Goal: Information Seeking & Learning: Learn about a topic

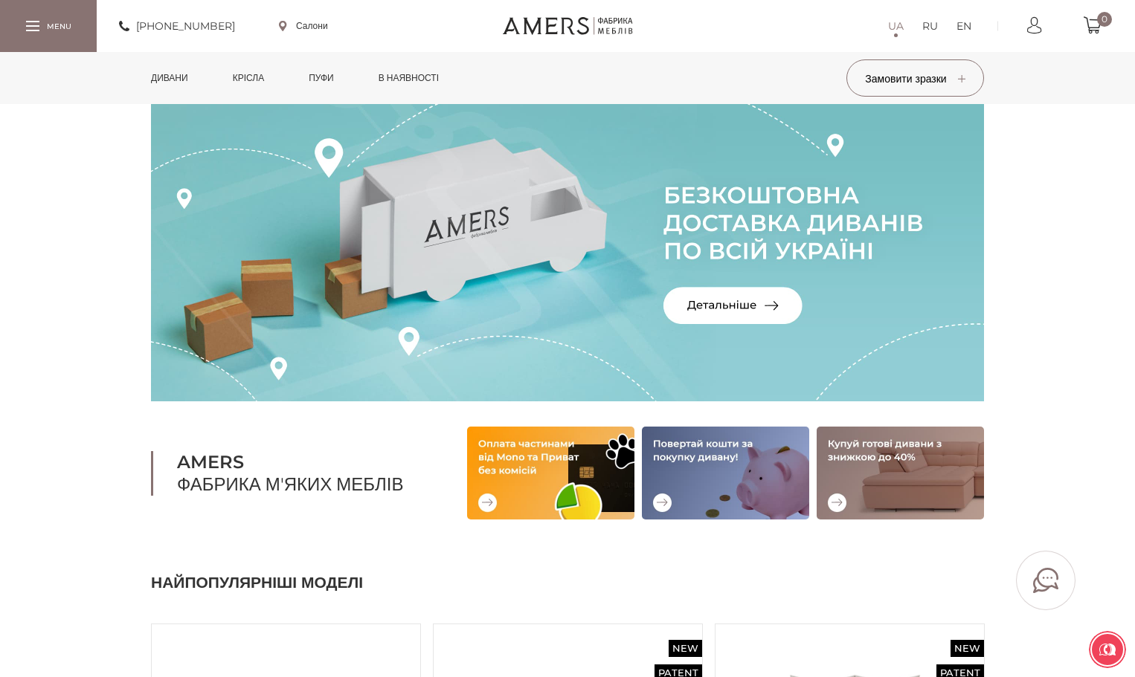
click at [161, 74] on link "Дивани" at bounding box center [169, 78] width 59 height 52
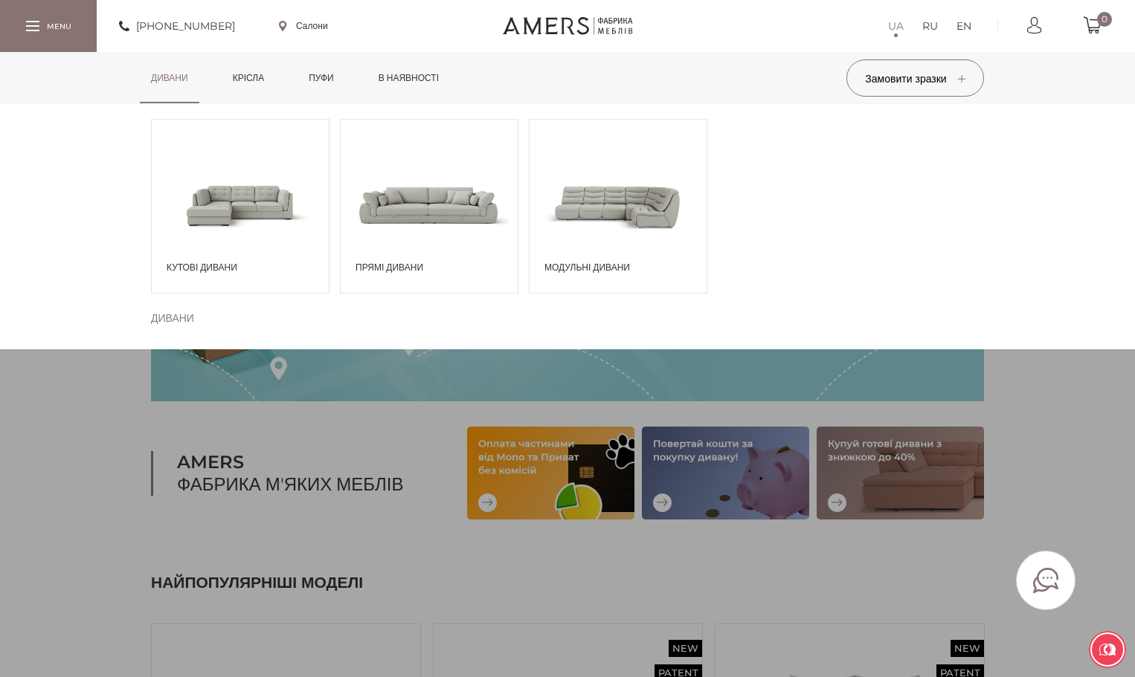
click at [219, 249] on span at bounding box center [240, 204] width 177 height 103
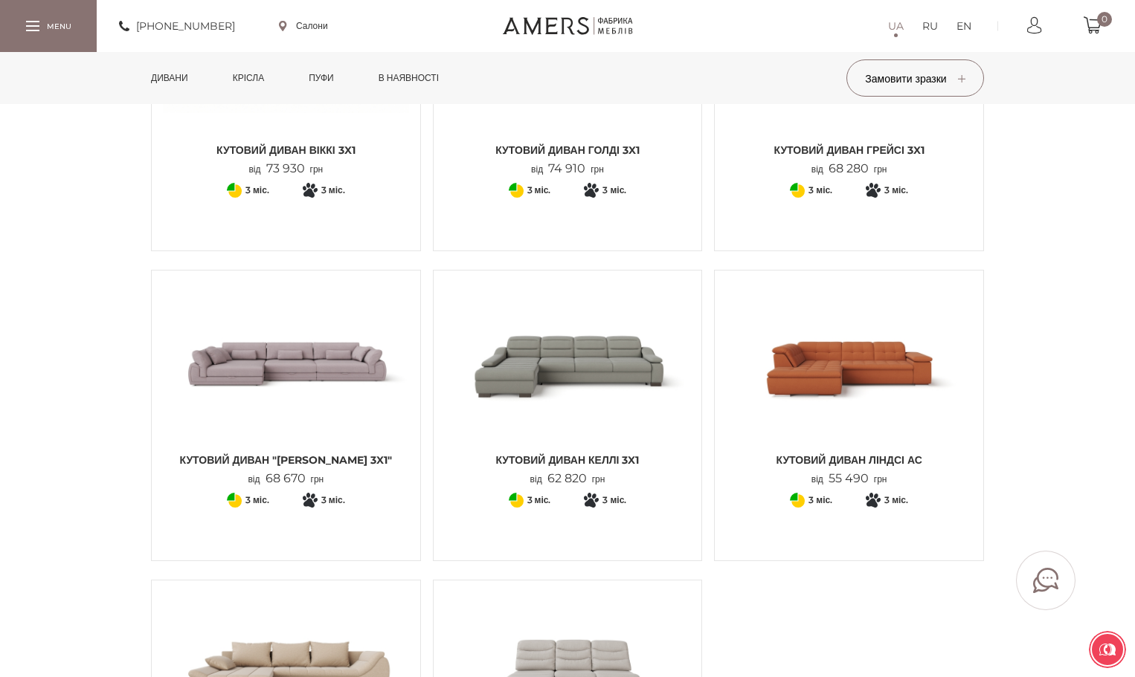
scroll to position [1115, 0]
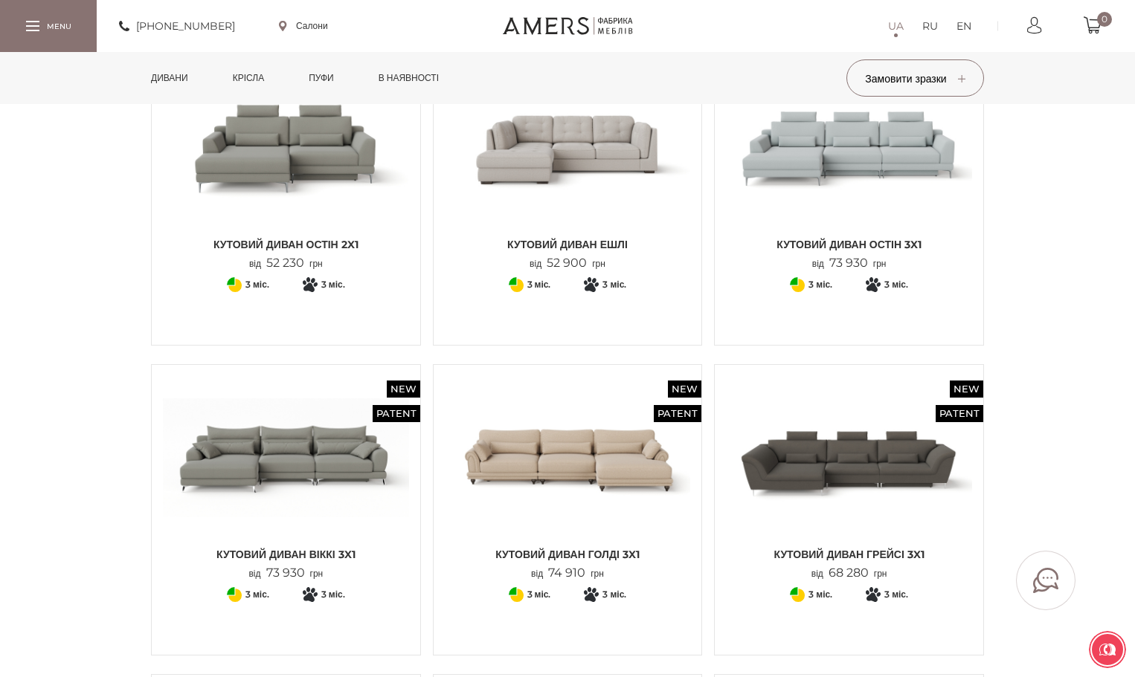
click at [471, 371] on img at bounding box center [474, 382] width 22 height 22
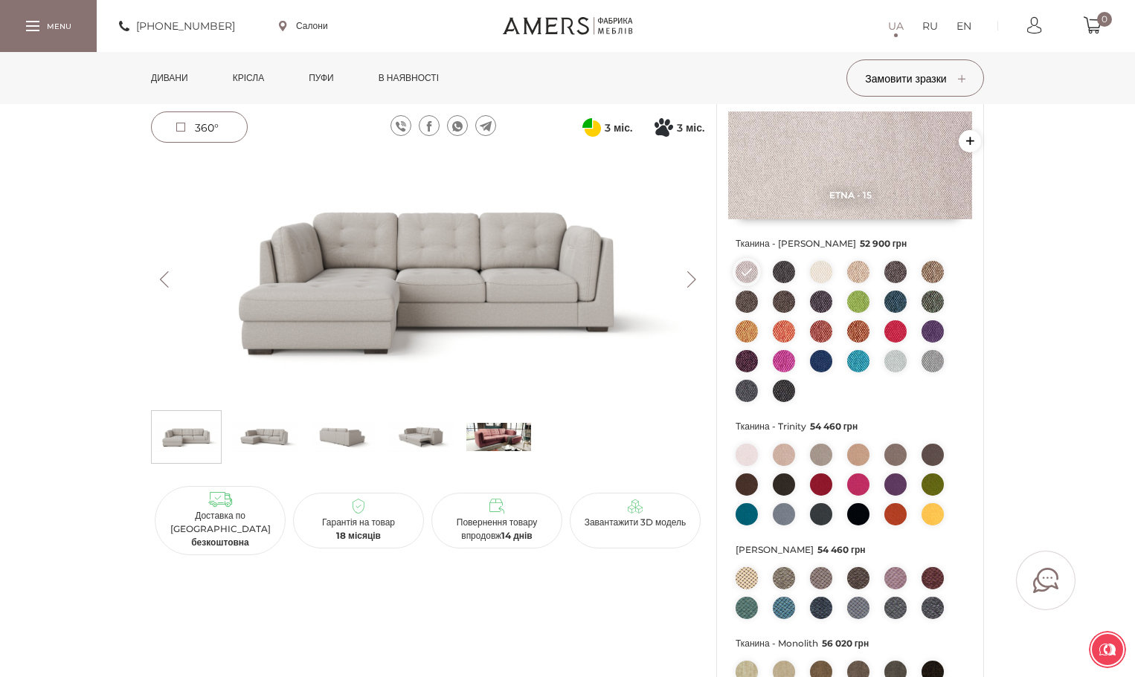
scroll to position [74, 0]
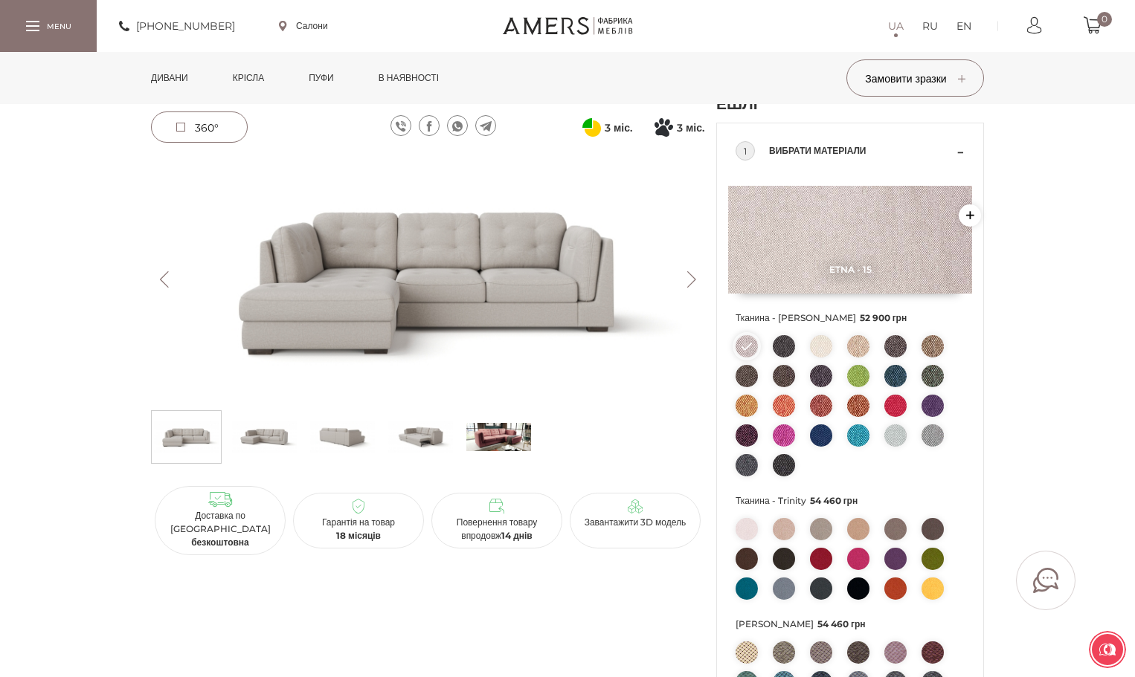
click at [681, 279] on button "Next" at bounding box center [691, 279] width 26 height 16
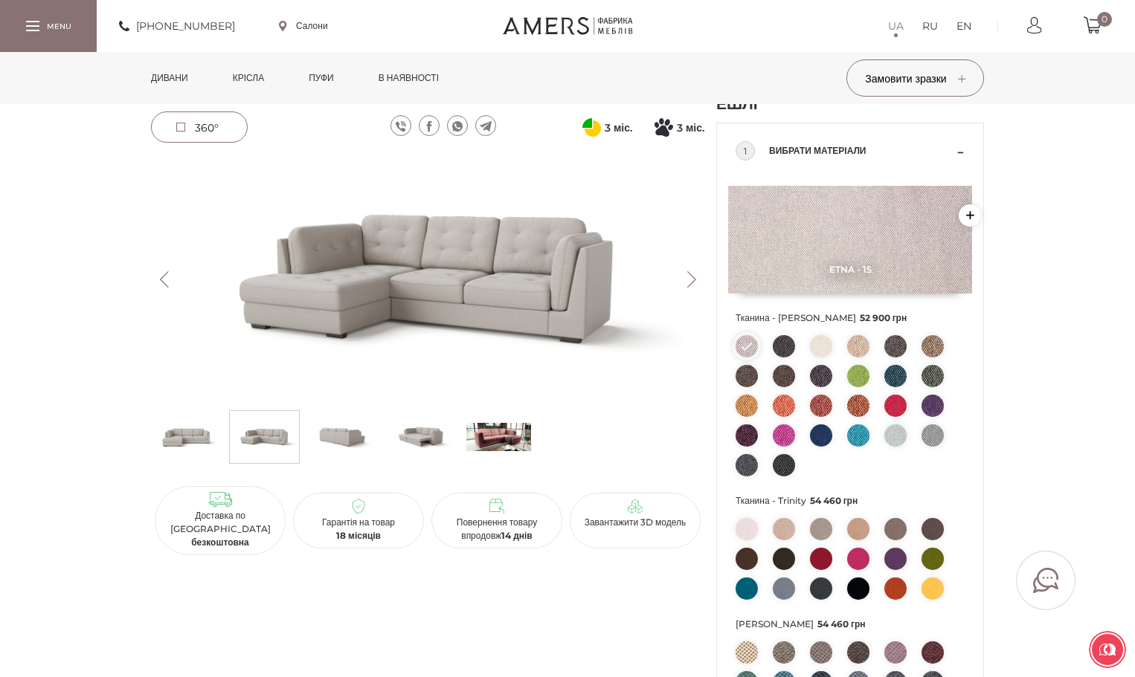
click at [681, 279] on button "Next" at bounding box center [691, 279] width 26 height 16
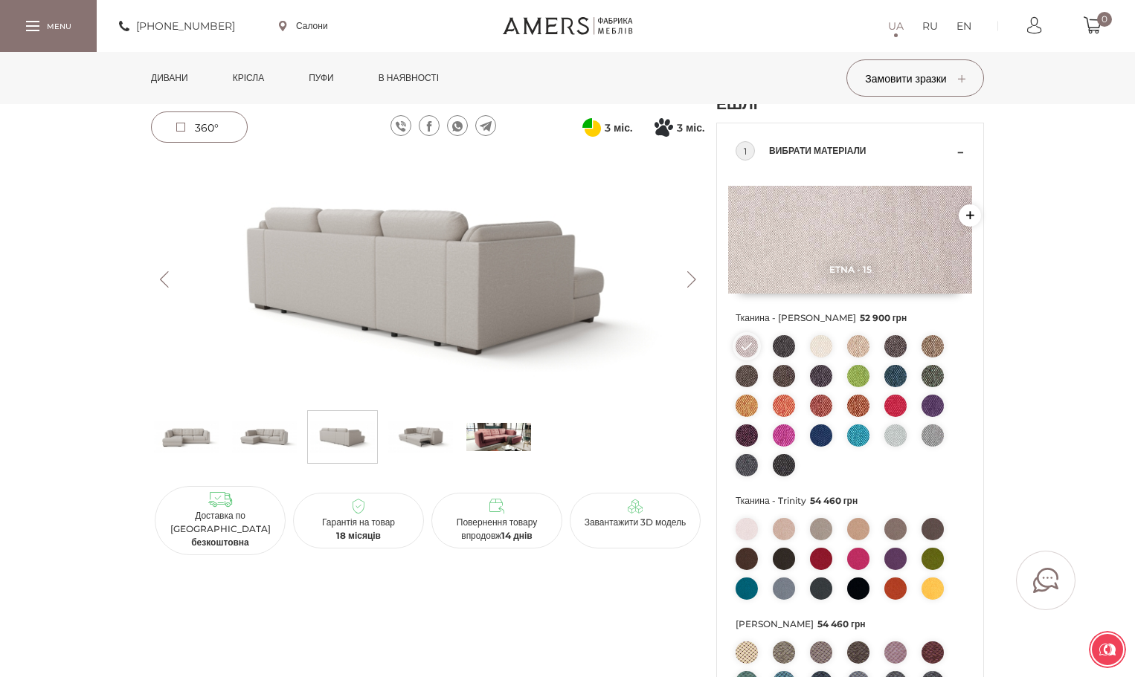
click at [681, 279] on button "Next" at bounding box center [691, 279] width 26 height 16
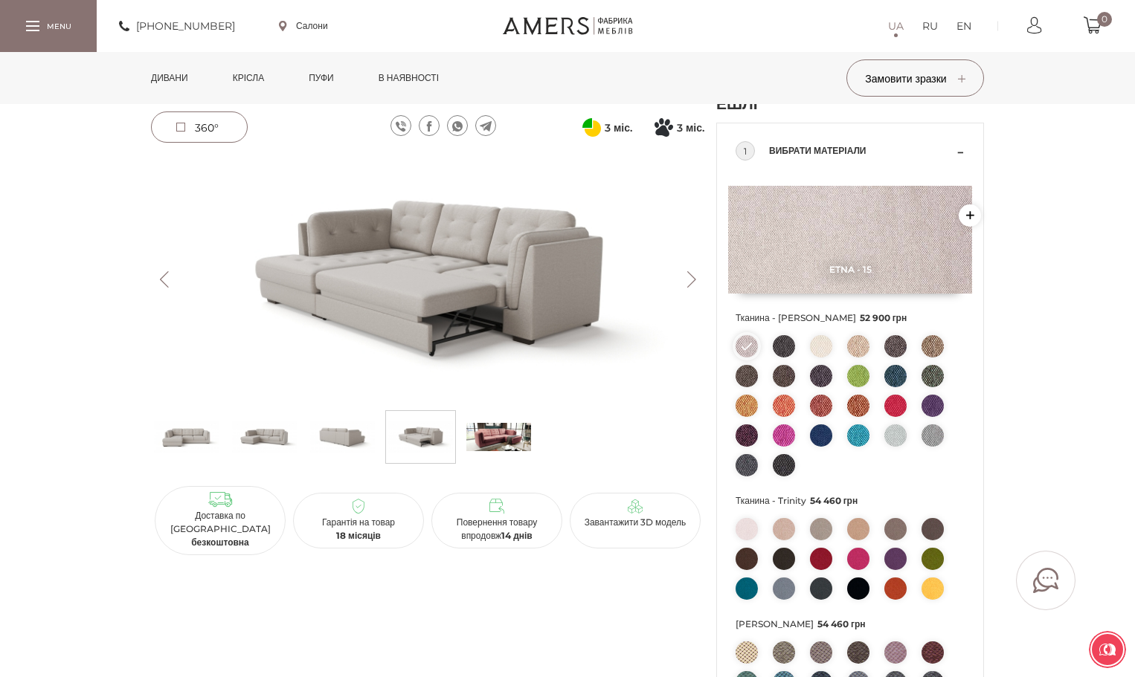
click at [681, 279] on button "Next" at bounding box center [691, 279] width 26 height 16
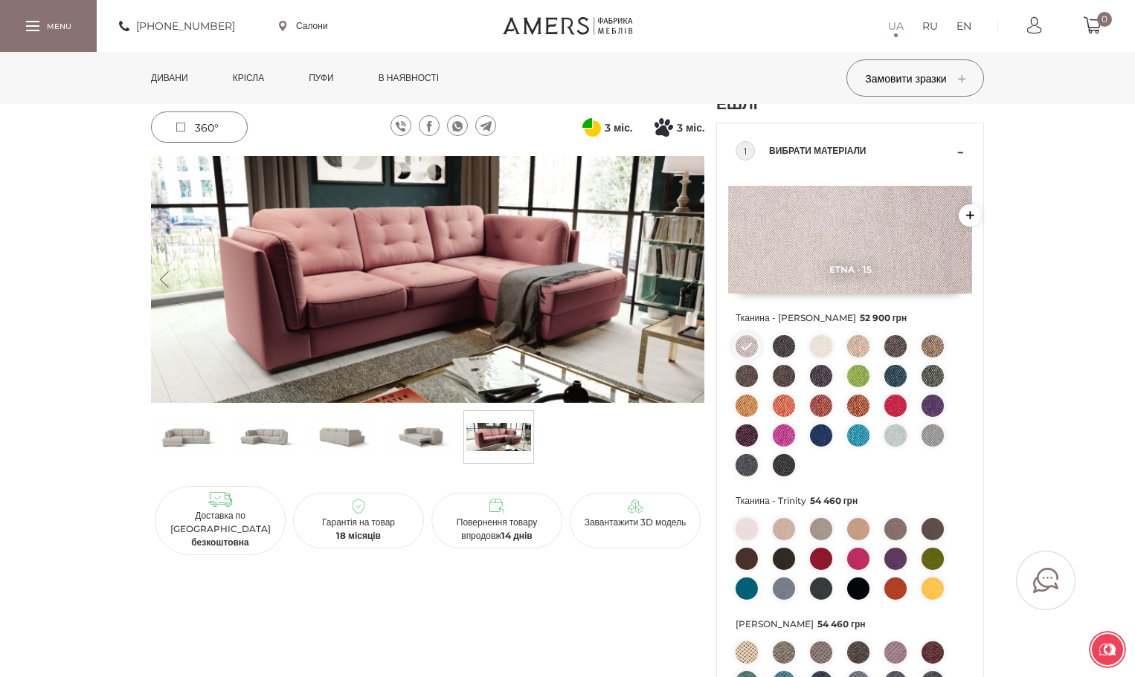
click at [170, 287] on button "Previous" at bounding box center [164, 279] width 26 height 16
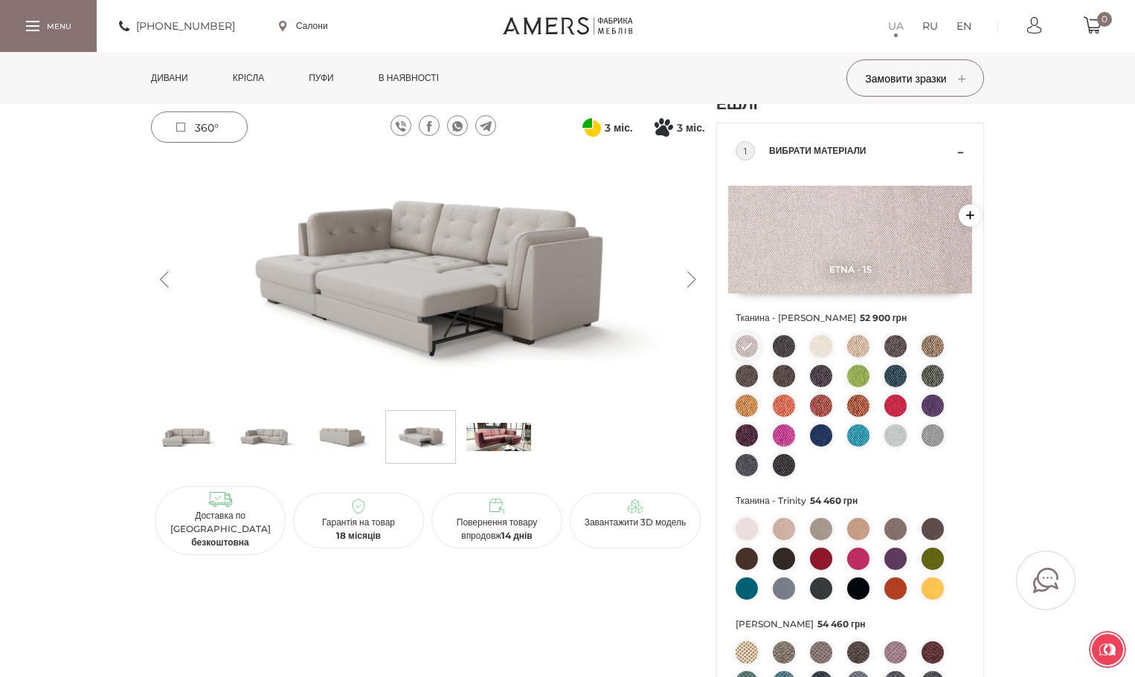
click at [689, 285] on button "Next" at bounding box center [691, 279] width 26 height 16
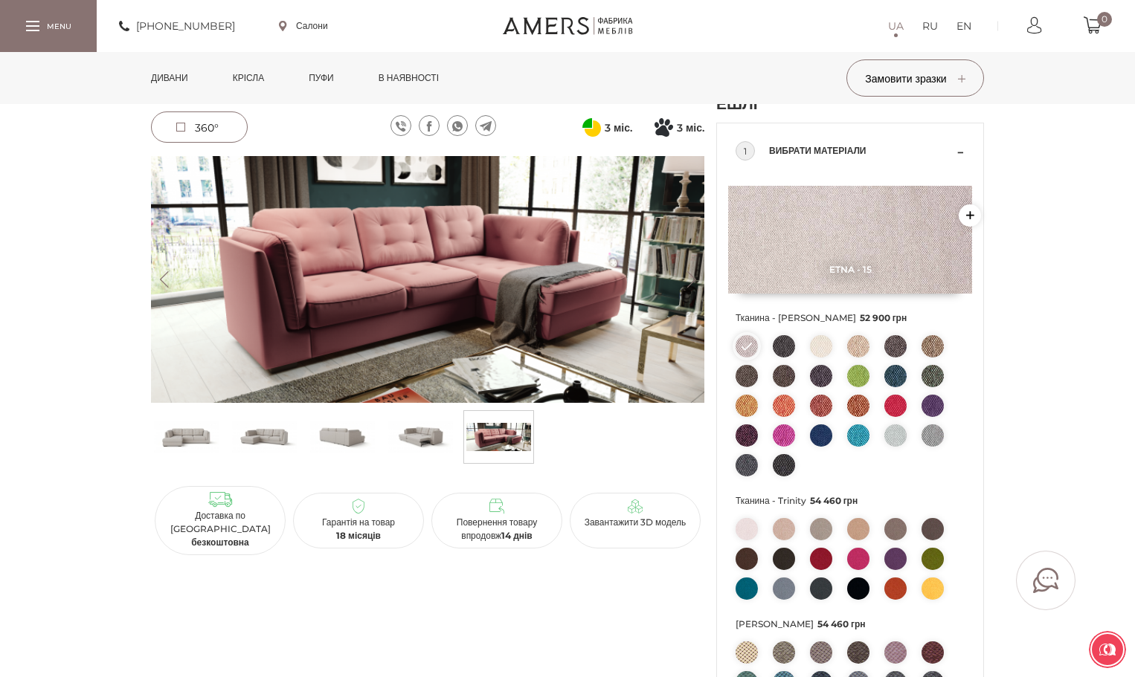
click at [689, 285] on button "Next" at bounding box center [691, 279] width 26 height 16
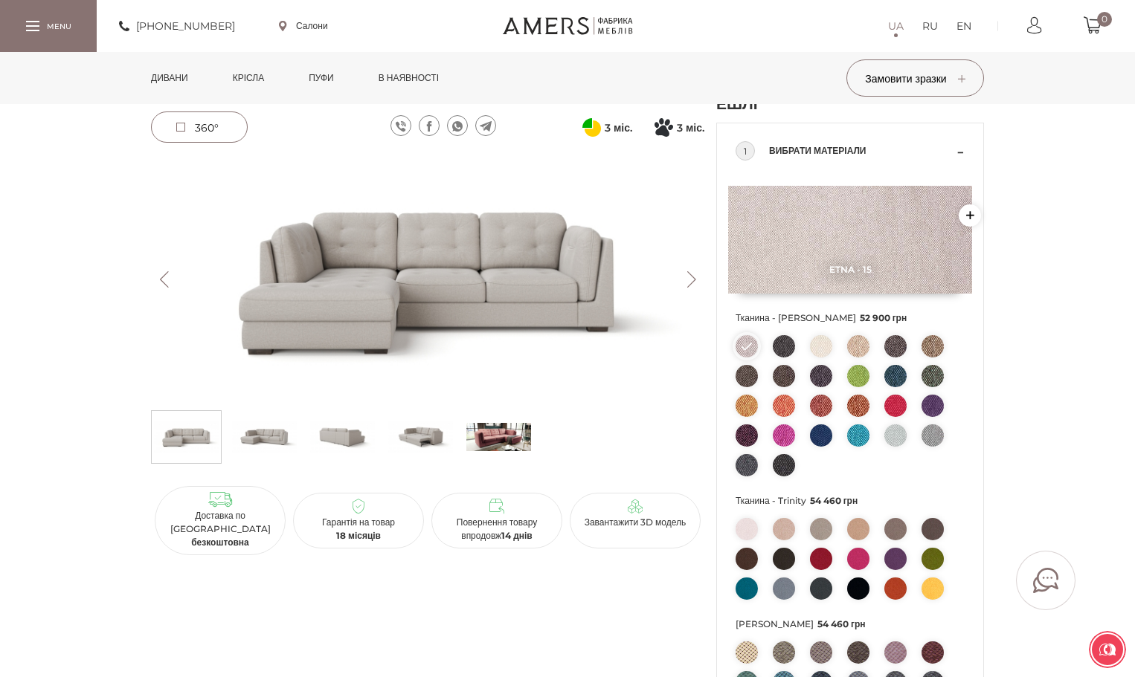
click at [689, 285] on button "Next" at bounding box center [691, 279] width 26 height 16
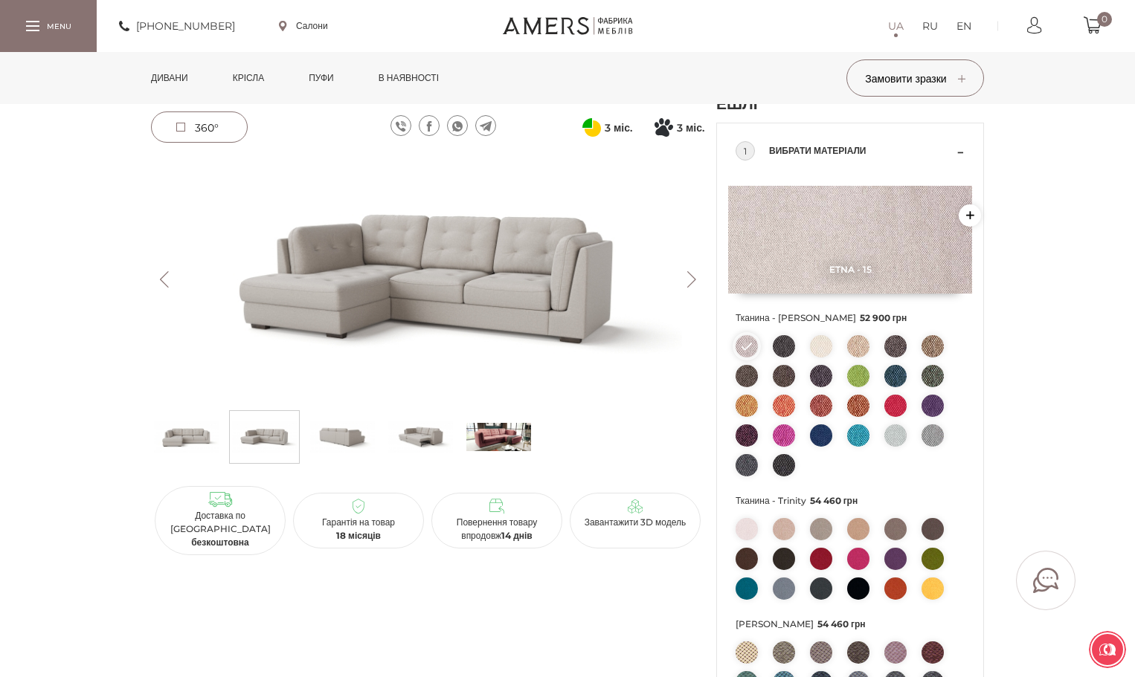
click at [689, 285] on button "Next" at bounding box center [691, 279] width 26 height 16
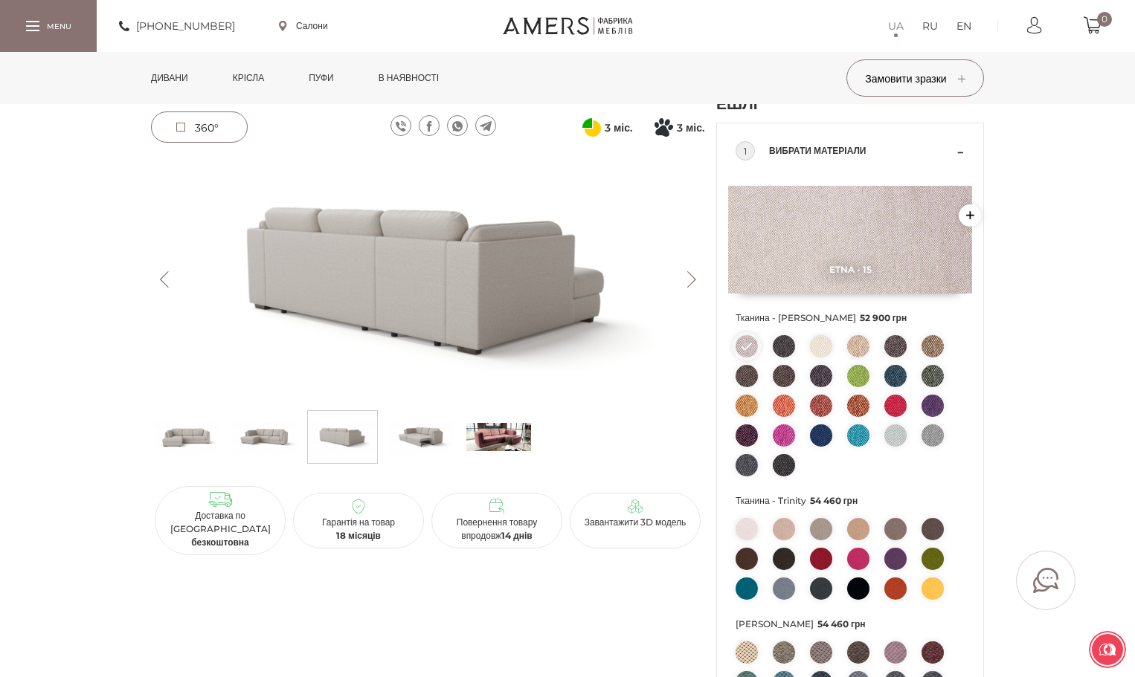
click at [689, 285] on button "Next" at bounding box center [691, 279] width 26 height 16
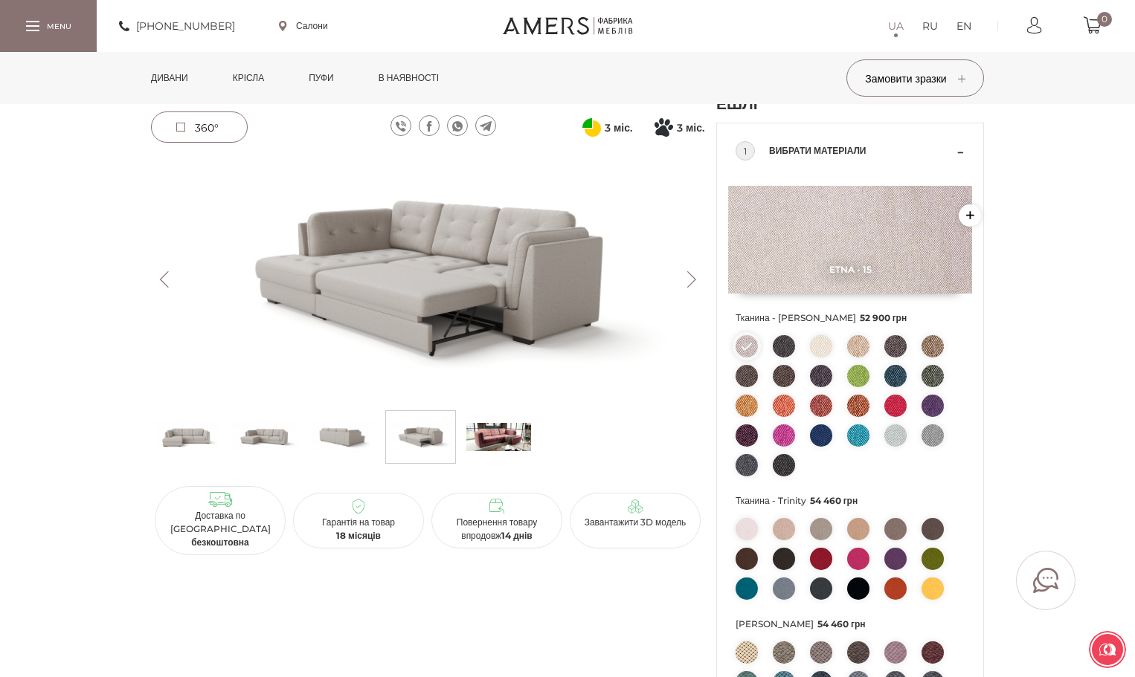
click at [689, 285] on button "Next" at bounding box center [691, 279] width 26 height 16
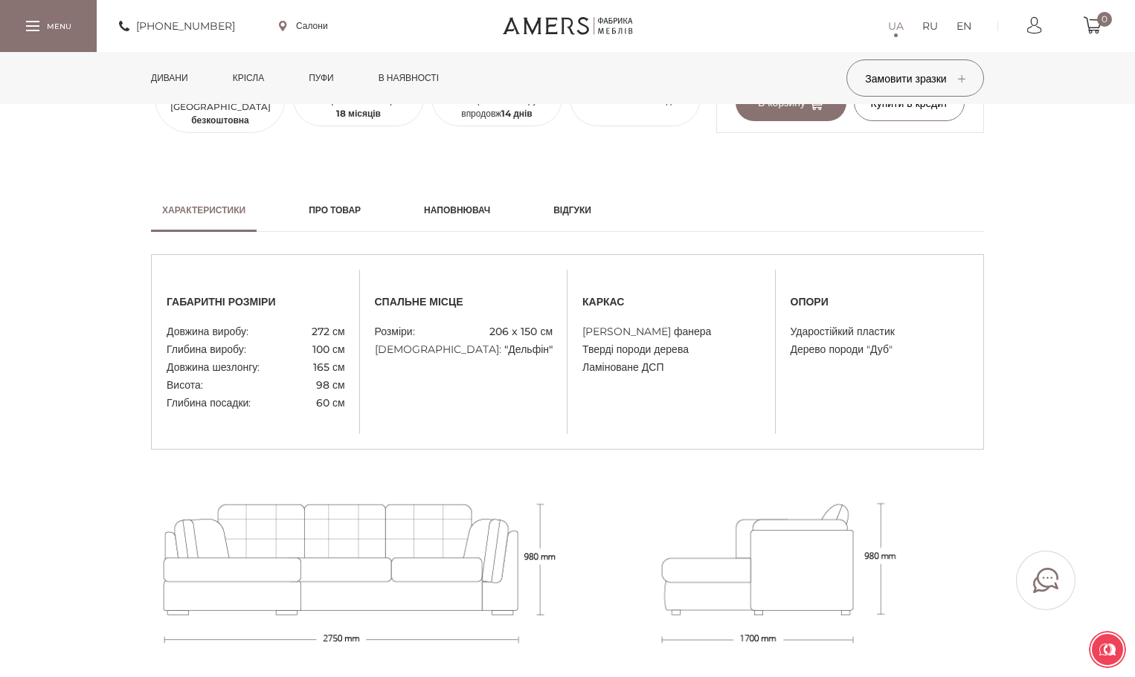
scroll to position [1041, 0]
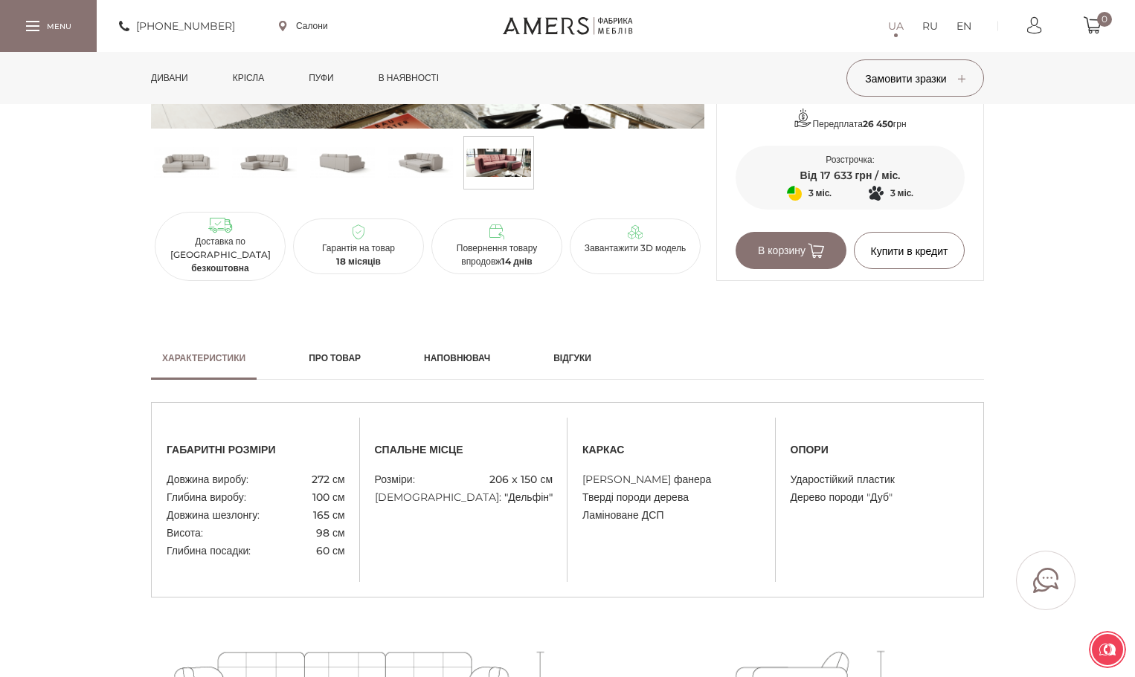
click at [442, 352] on h2 "Наповнювач" at bounding box center [457, 358] width 66 height 13
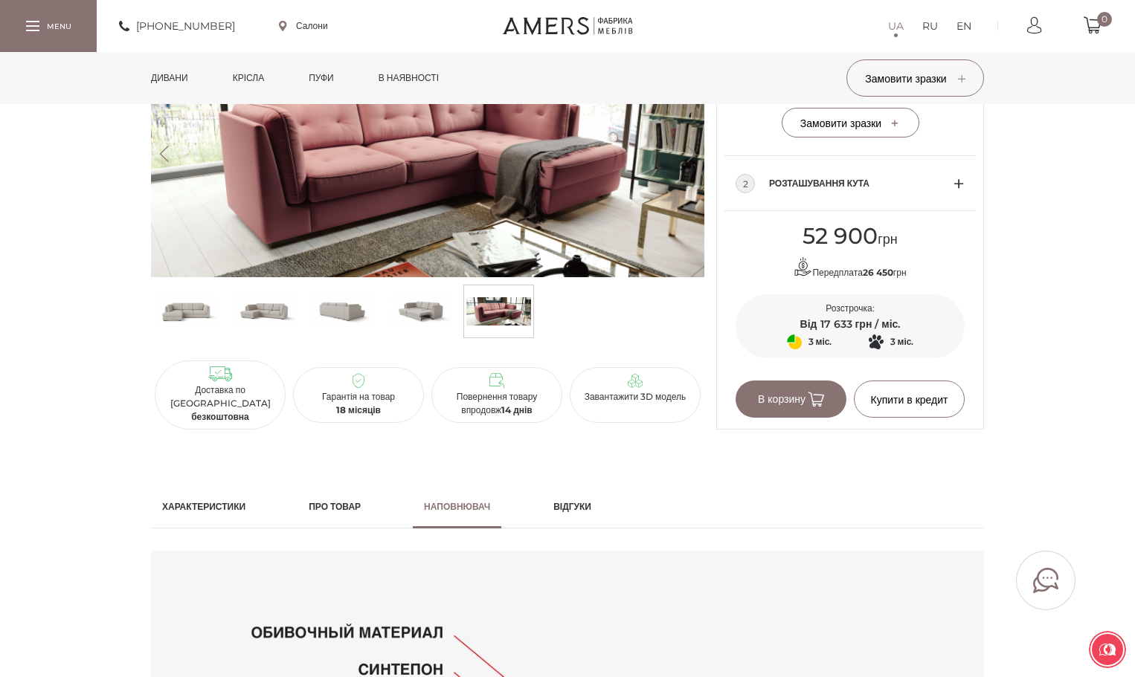
scroll to position [223, 0]
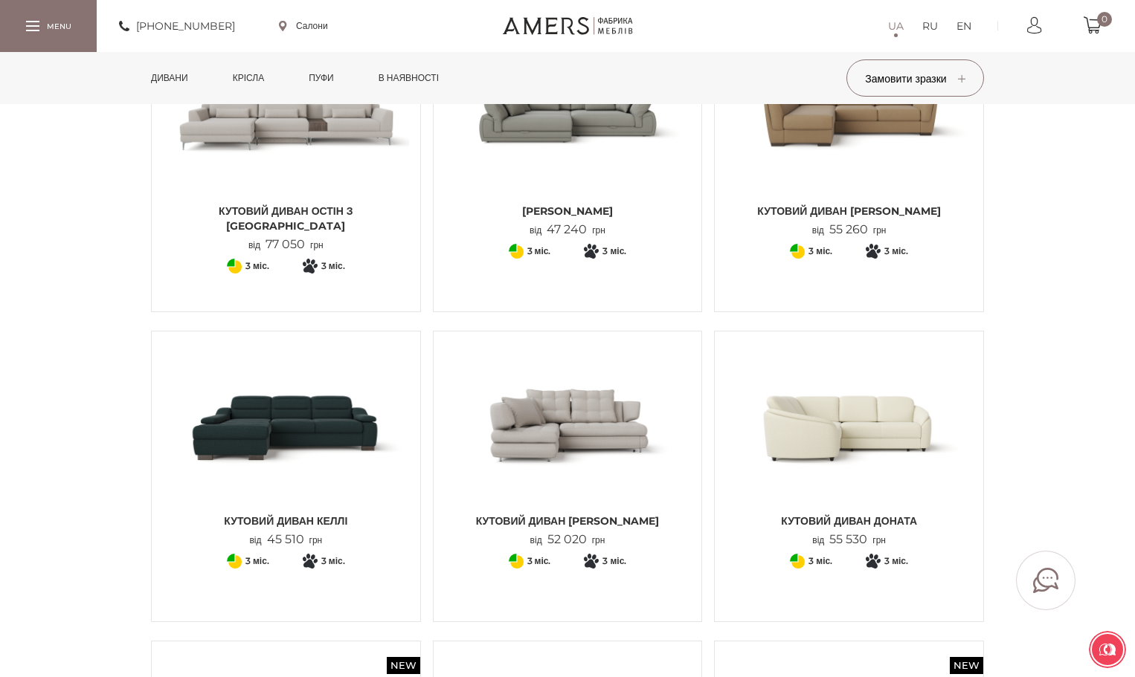
scroll to position [743, 0]
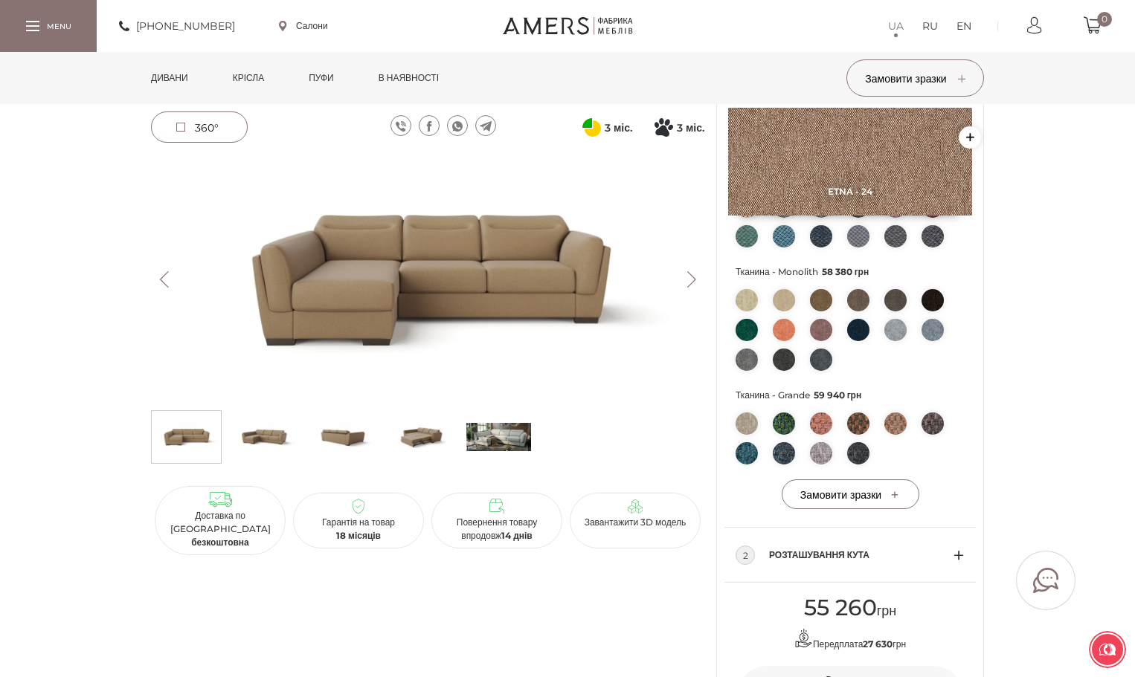
scroll to position [818, 0]
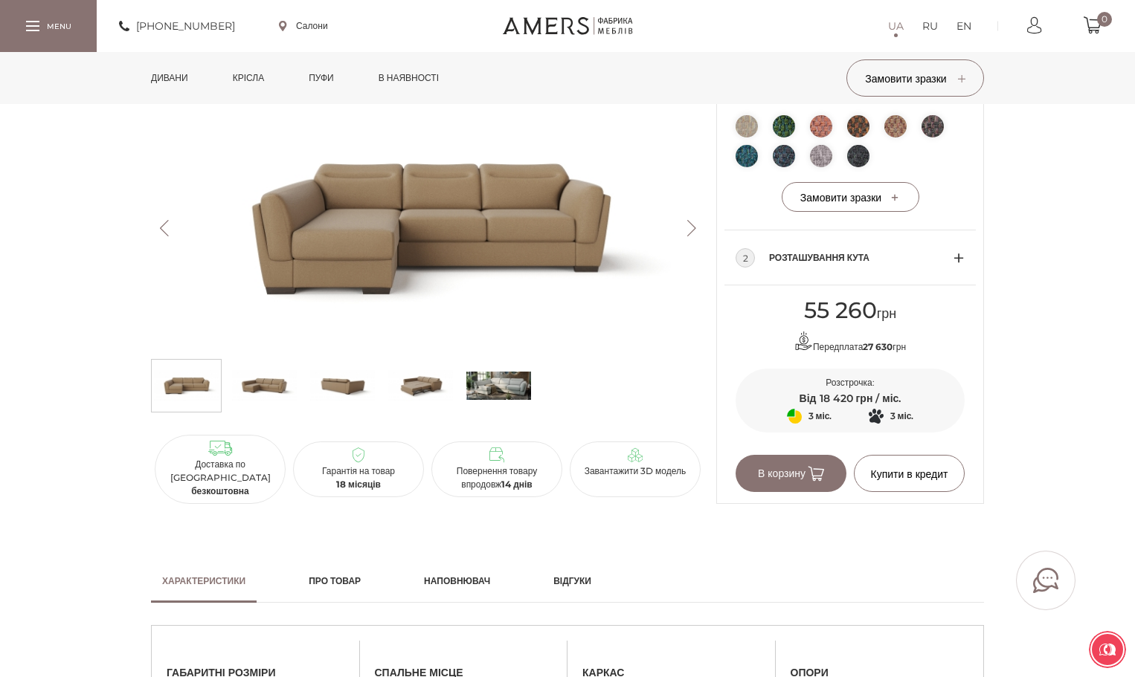
click at [416, 401] on img at bounding box center [420, 386] width 65 height 45
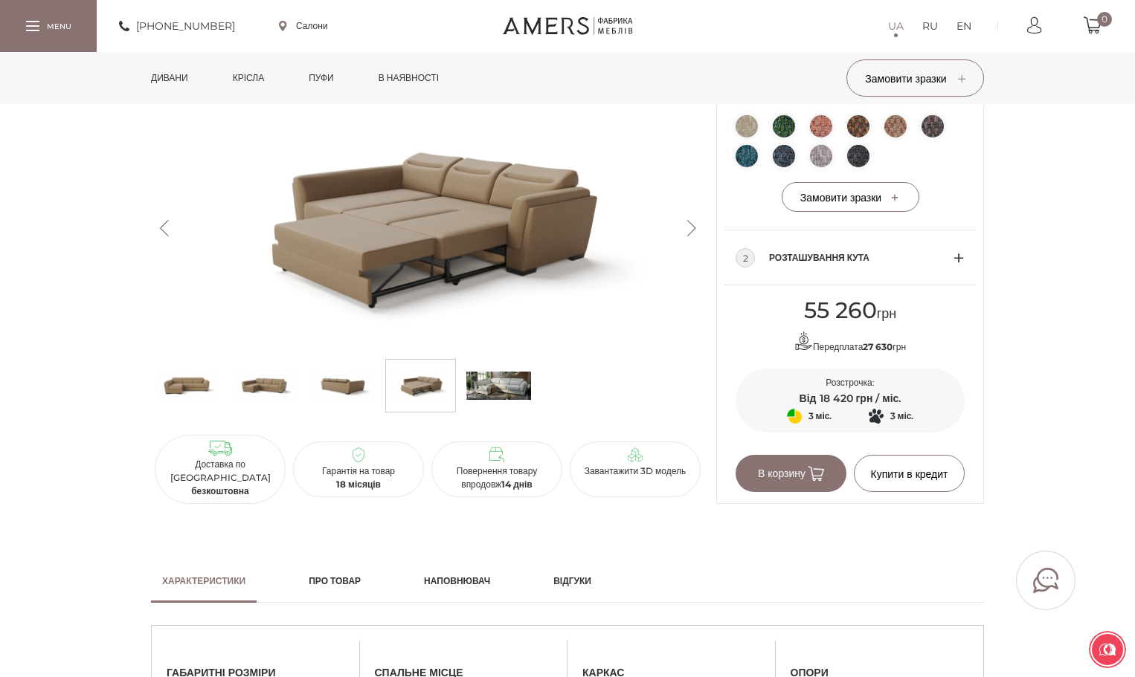
click at [500, 408] on img at bounding box center [498, 386] width 65 height 45
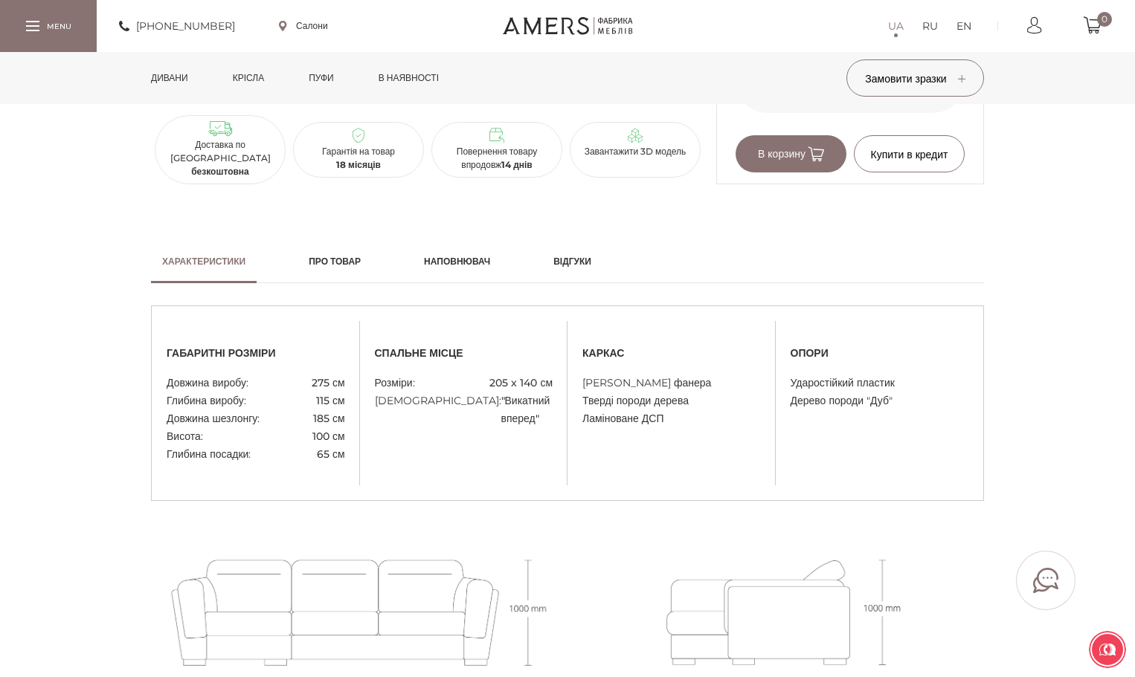
scroll to position [1190, 0]
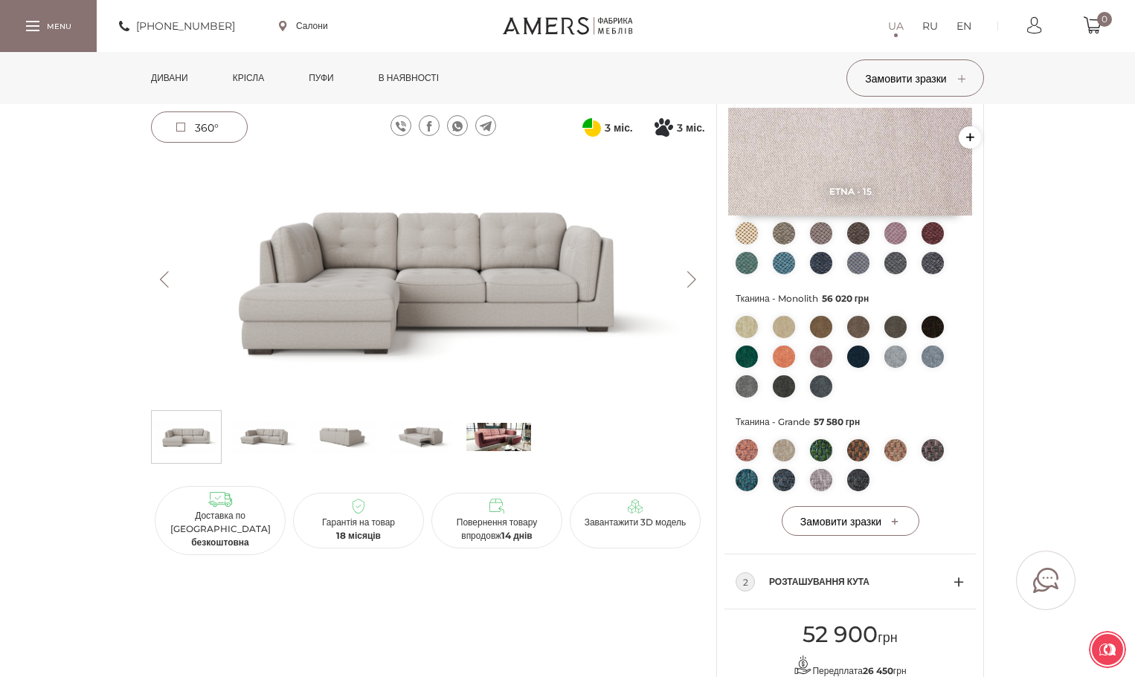
scroll to position [520, 0]
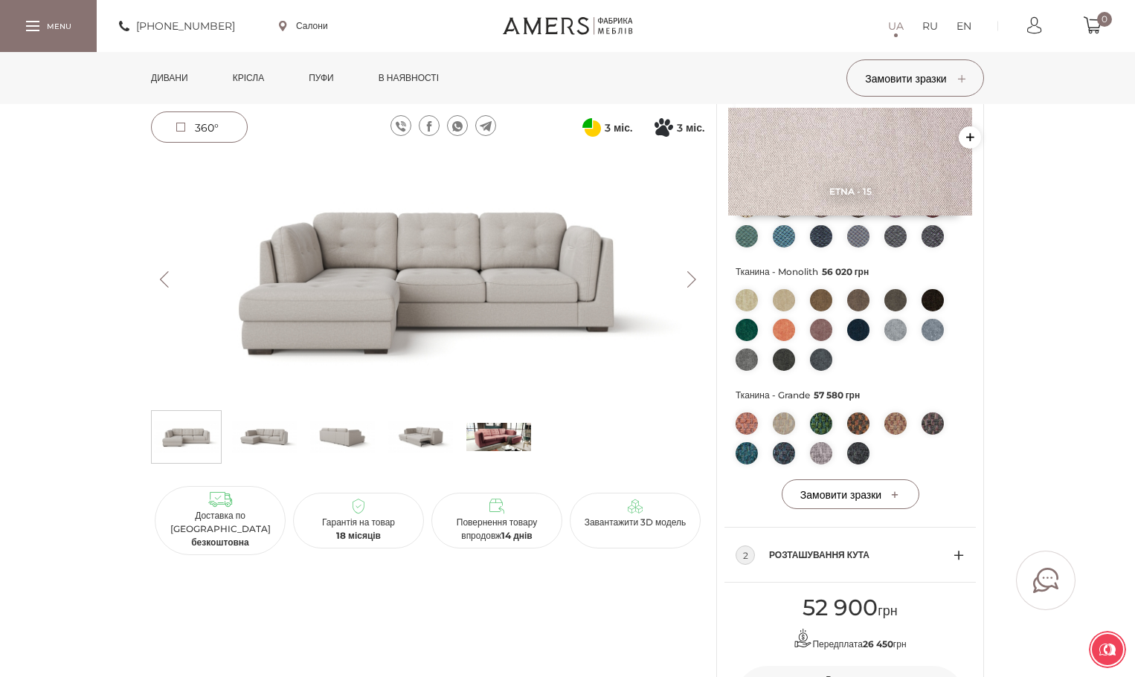
click at [426, 422] on img at bounding box center [420, 437] width 65 height 45
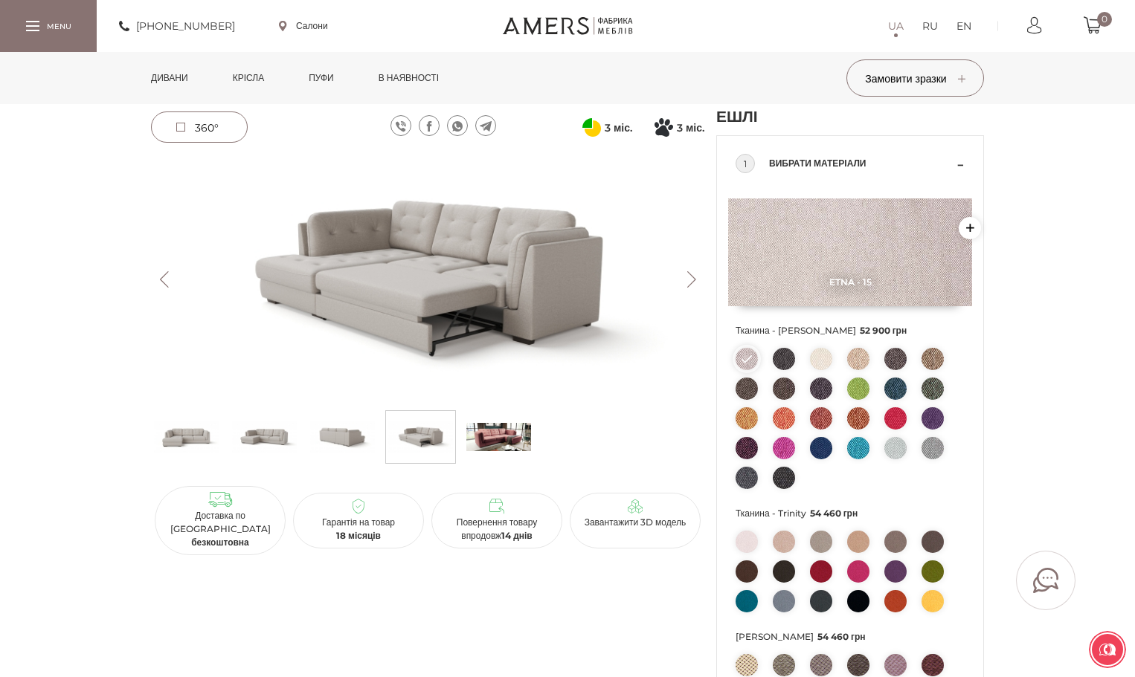
scroll to position [0, 0]
